Goal: Task Accomplishment & Management: Use online tool/utility

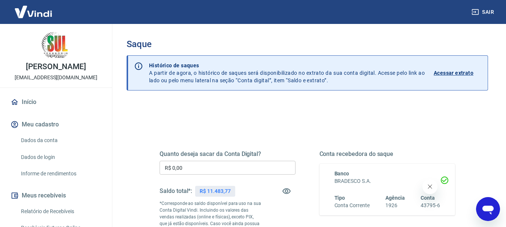
click at [234, 162] on input "R$ 0,00" at bounding box center [228, 168] width 136 height 14
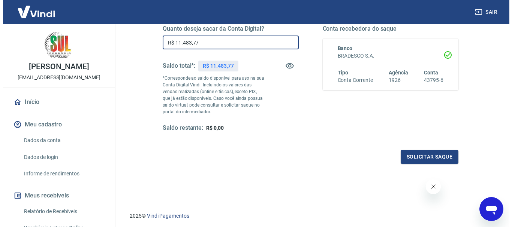
scroll to position [112, 0]
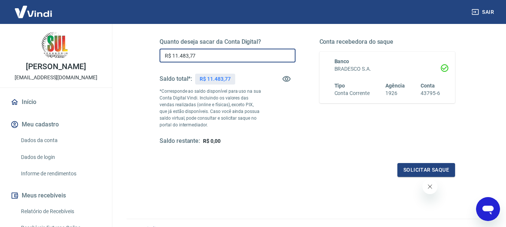
click at [164, 54] on input "R$ 11.483,77" at bounding box center [228, 56] width 136 height 14
click at [249, 55] on input "R$ 11.483,77" at bounding box center [228, 56] width 136 height 14
drag, startPoint x: 249, startPoint y: 55, endPoint x: 136, endPoint y: 49, distance: 113.3
click at [136, 49] on div "Quanto deseja sacar da Conta Digital? R$ 11.483,77 ​ Saldo total*: R$ 11.483,77…" at bounding box center [308, 127] width 362 height 275
type input "R$ 11.483,77"
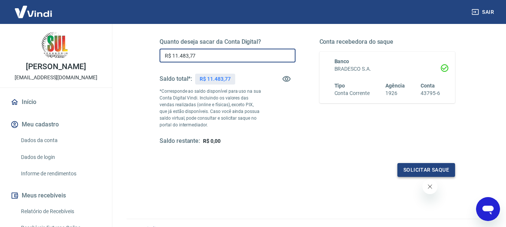
click at [431, 170] on button "Solicitar saque" at bounding box center [427, 170] width 58 height 14
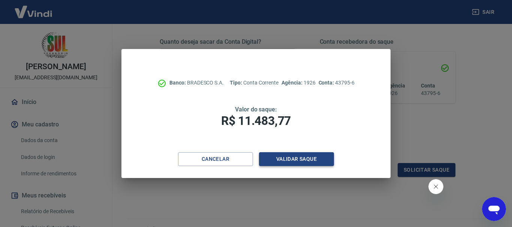
click at [314, 160] on button "Validar saque" at bounding box center [296, 159] width 75 height 14
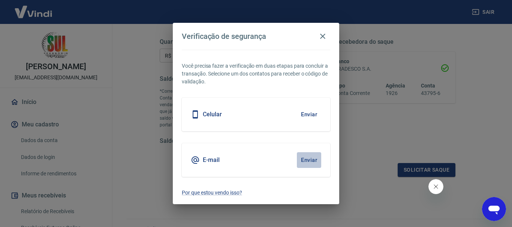
click at [308, 160] on button "Enviar" at bounding box center [309, 160] width 24 height 16
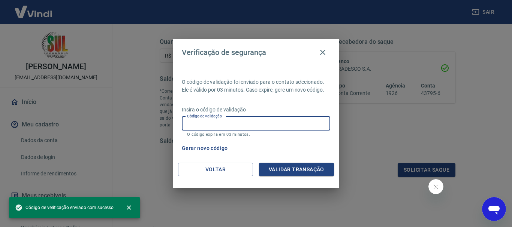
click at [278, 121] on input "Código de validação" at bounding box center [256, 124] width 148 height 14
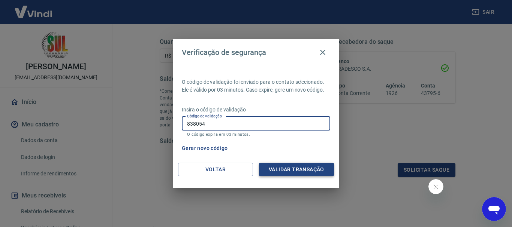
type input "838054"
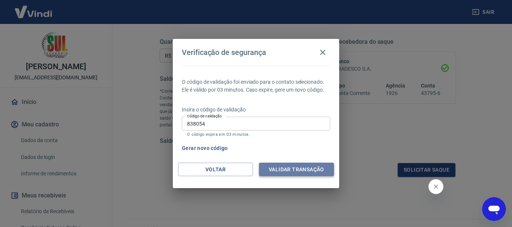
click at [290, 169] on button "Validar transação" at bounding box center [296, 170] width 75 height 14
